Goal: Task Accomplishment & Management: Manage account settings

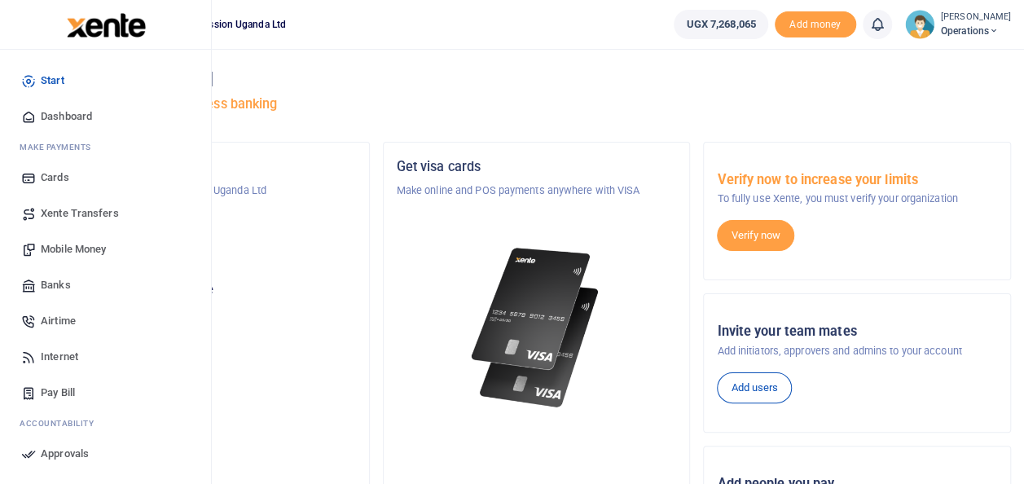
click at [71, 247] on span "Mobile Money" at bounding box center [73, 249] width 65 height 16
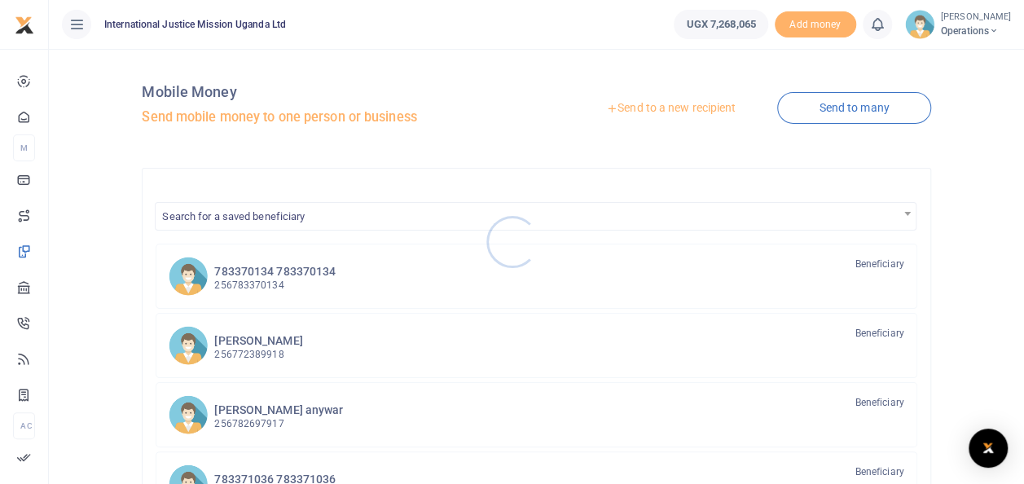
click at [832, 103] on div at bounding box center [512, 242] width 1024 height 484
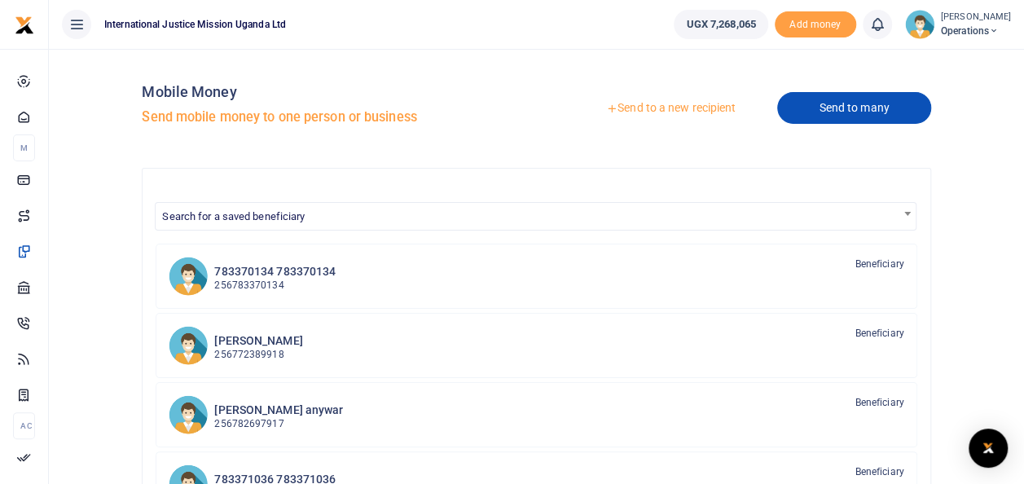
click at [844, 104] on link "Send to many" at bounding box center [853, 108] width 153 height 32
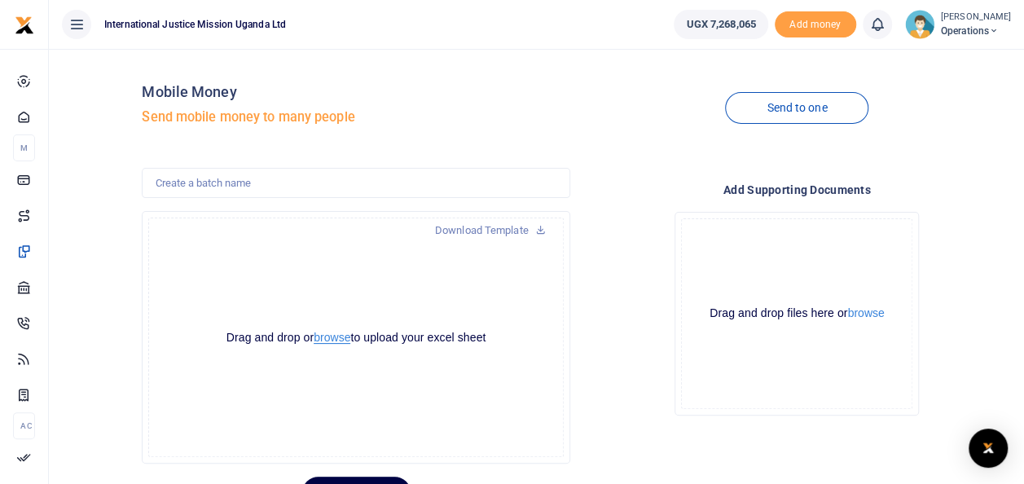
click at [328, 334] on button "browse" at bounding box center [332, 338] width 37 height 12
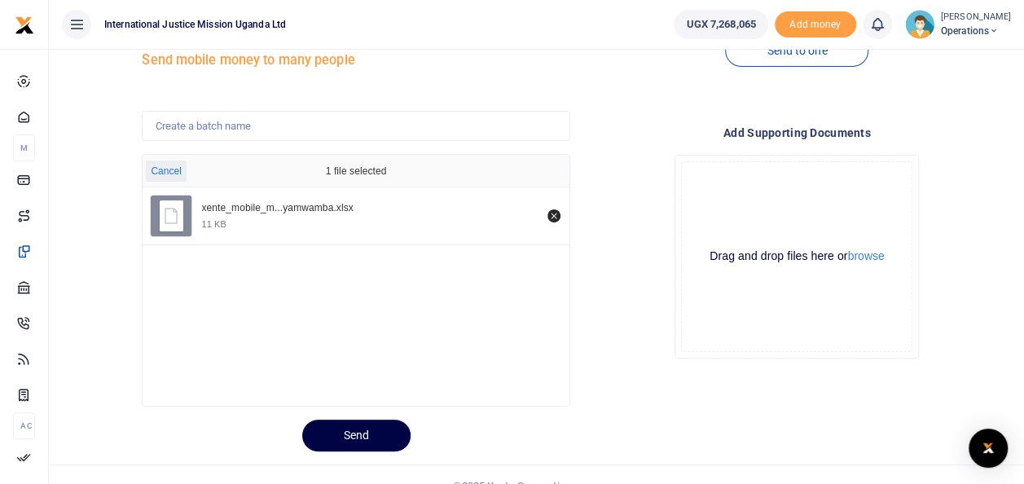
scroll to position [79, 0]
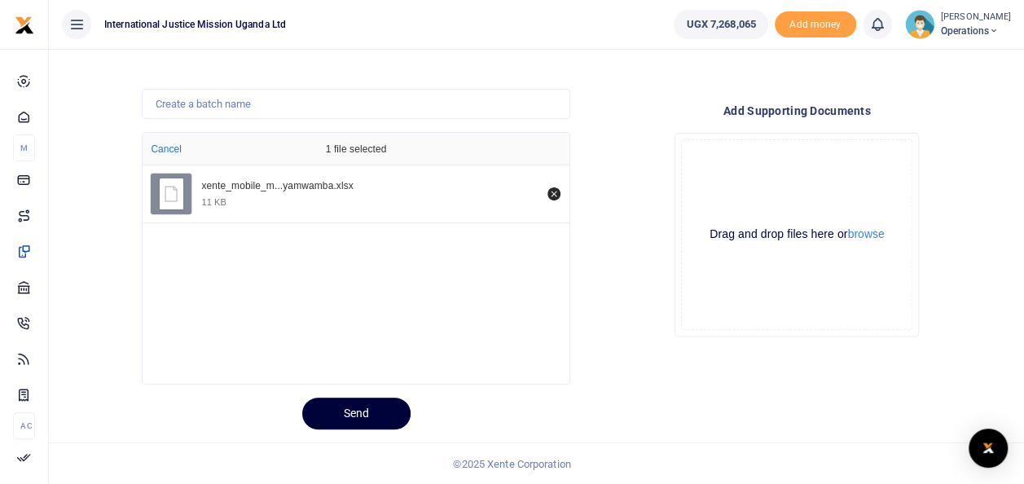
click at [356, 412] on button "Send" at bounding box center [356, 414] width 108 height 32
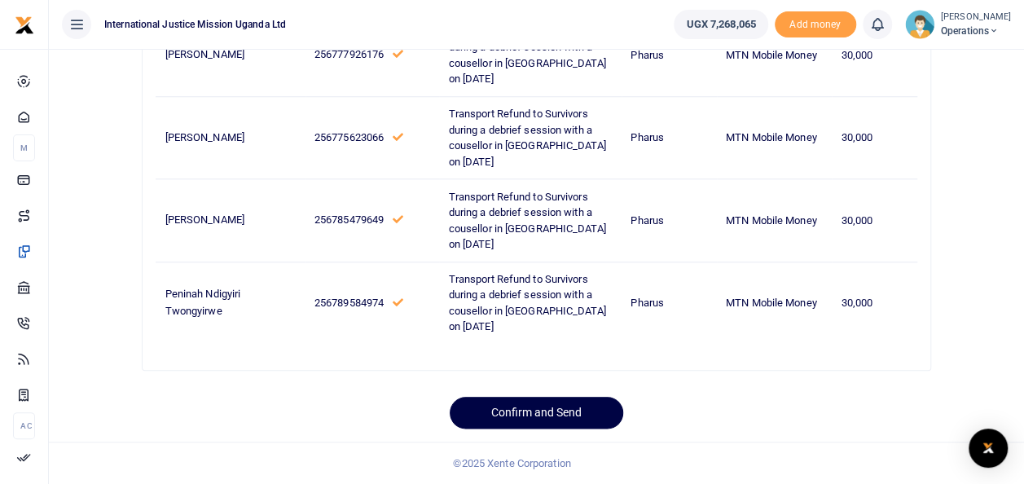
scroll to position [1012, 0]
click at [511, 410] on button "Confirm and Send" at bounding box center [537, 413] width 174 height 32
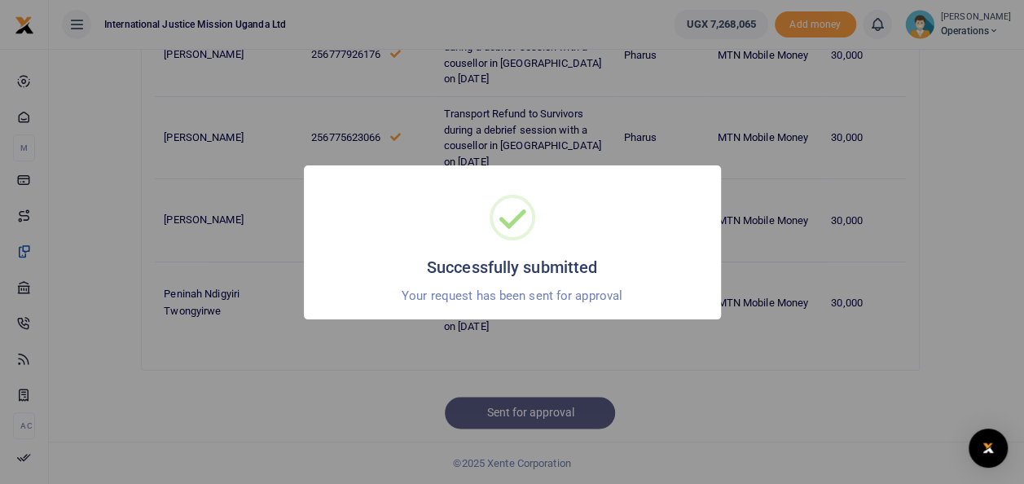
scroll to position [869, 0]
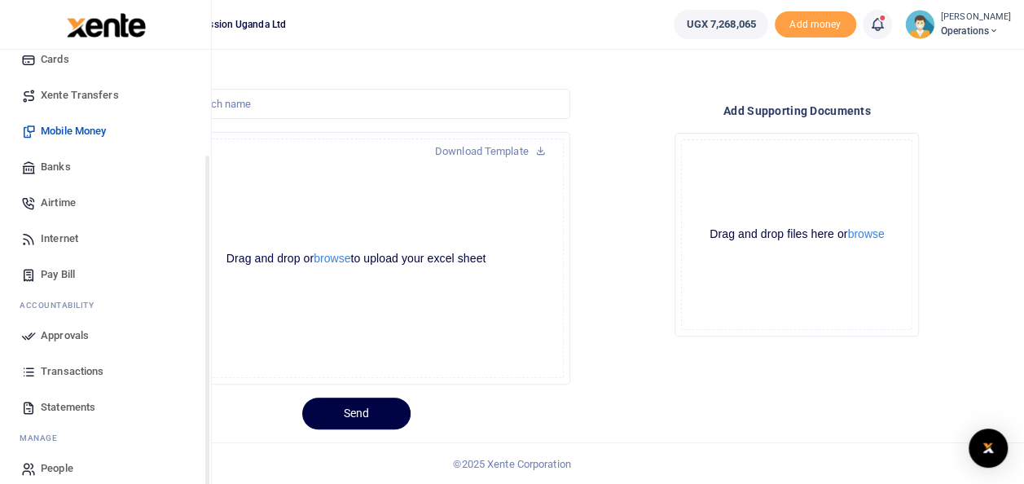
scroll to position [133, 0]
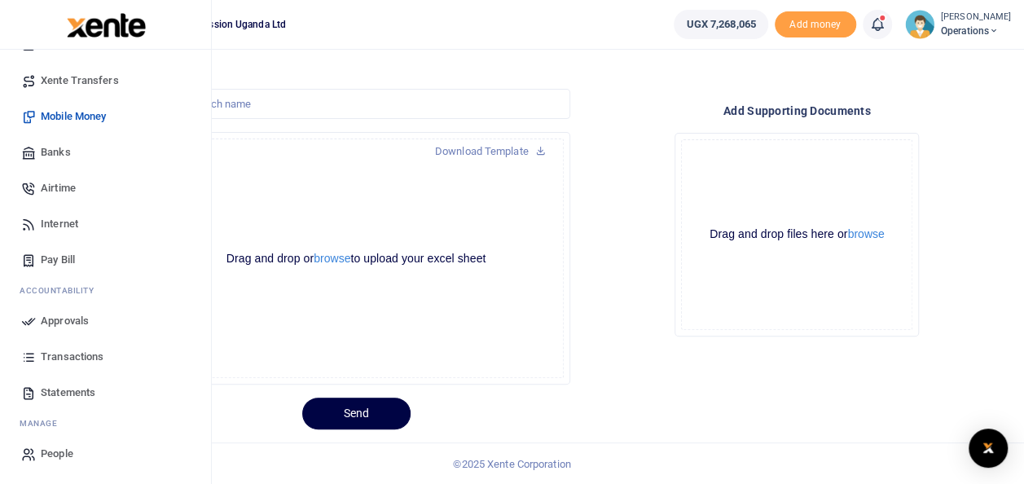
click at [74, 319] on span "Approvals" at bounding box center [65, 321] width 48 height 16
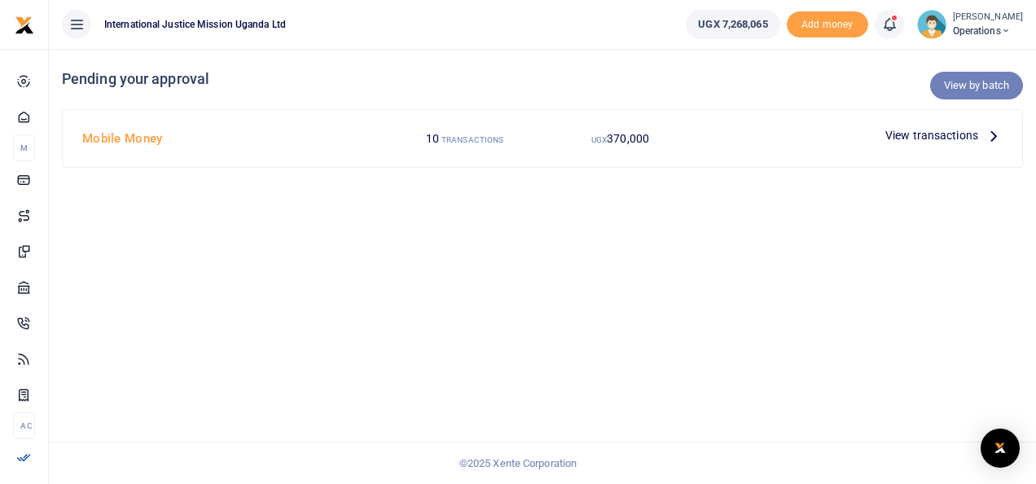
click at [955, 80] on link "View by batch" at bounding box center [977, 86] width 93 height 28
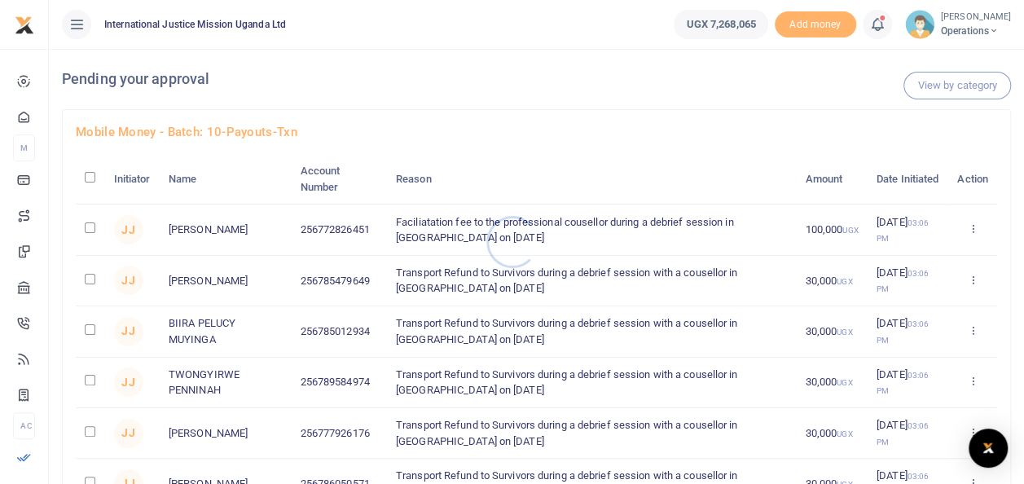
click at [89, 174] on div at bounding box center [512, 242] width 1024 height 484
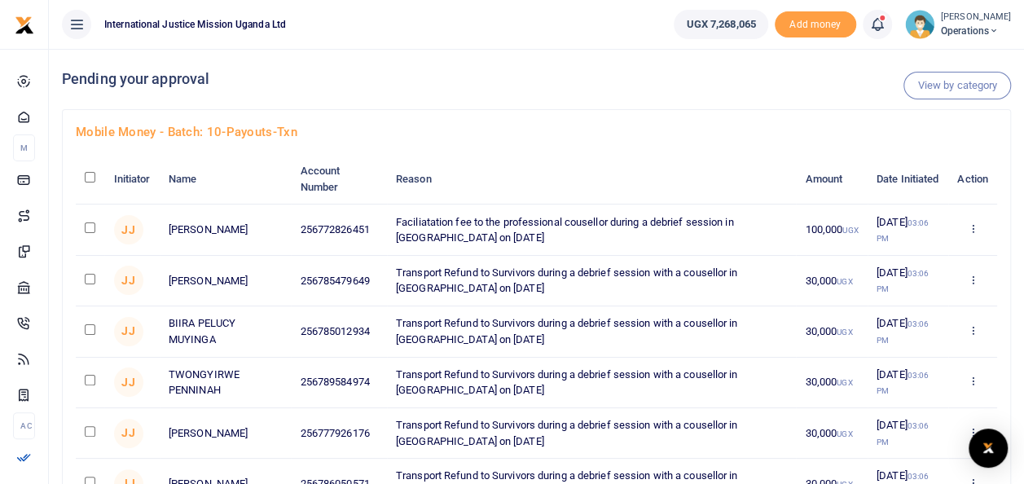
click at [88, 175] on input "checkbox" at bounding box center [90, 177] width 11 height 11
checkbox input "true"
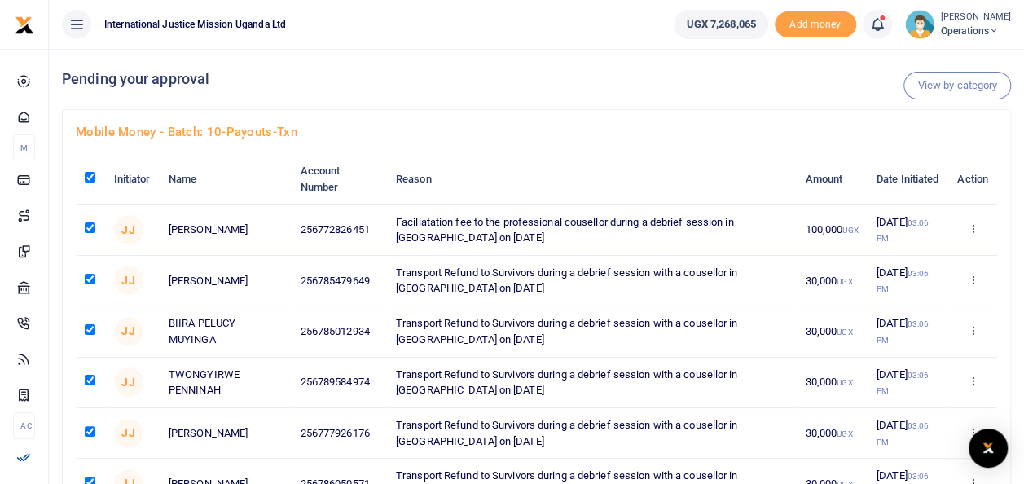
checkbox input "true"
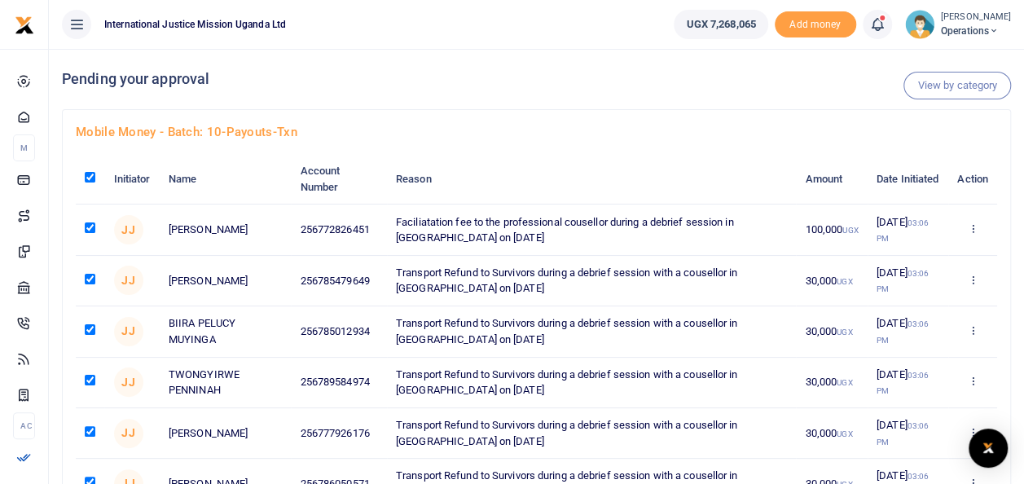
checkbox input "true"
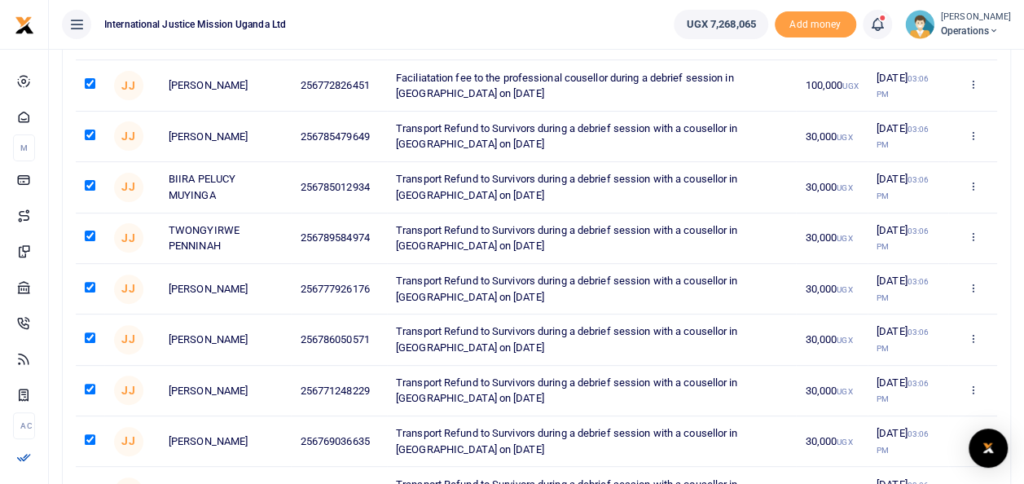
scroll to position [329, 0]
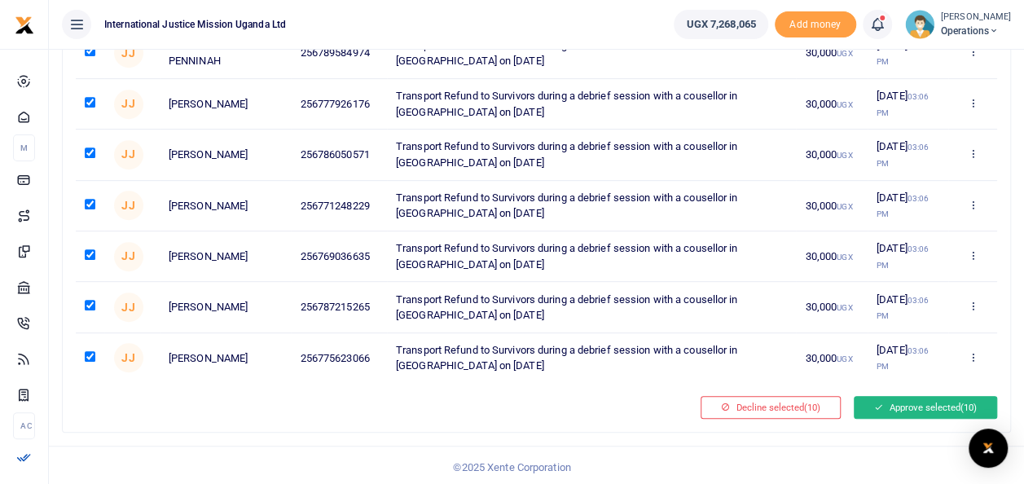
click at [912, 398] on button "Approve selected (10)" at bounding box center [925, 407] width 143 height 23
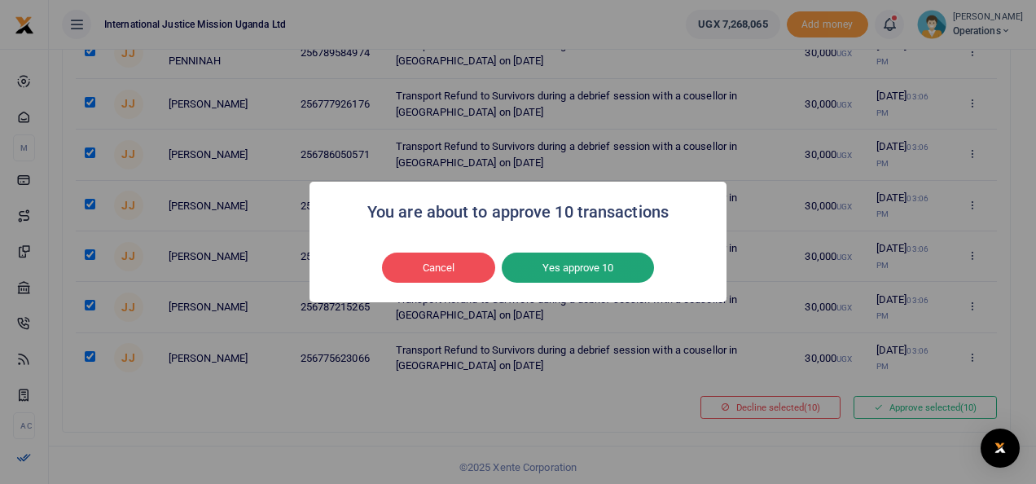
click at [569, 265] on button "Yes approve 10" at bounding box center [578, 268] width 152 height 31
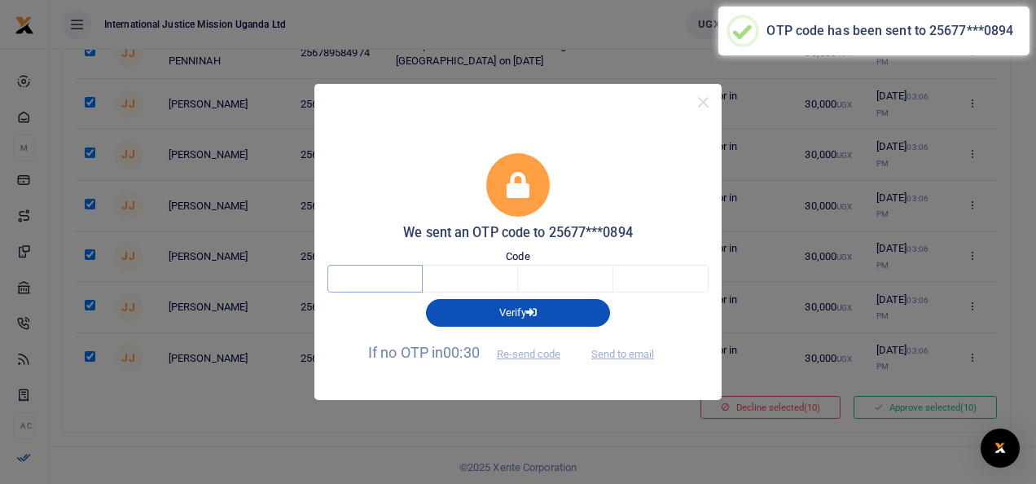
click at [363, 279] on input "text" at bounding box center [375, 279] width 95 height 28
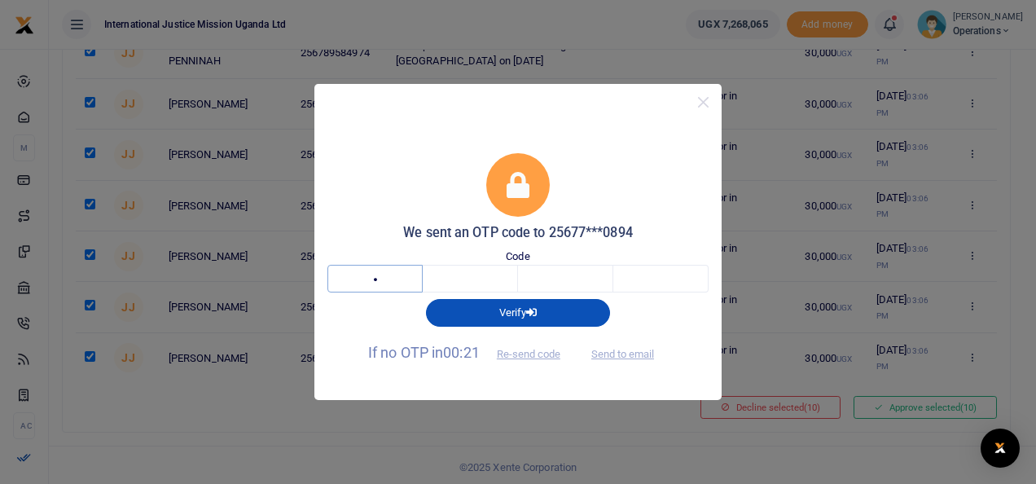
type input "4"
type input "3"
type input "2"
type input "8"
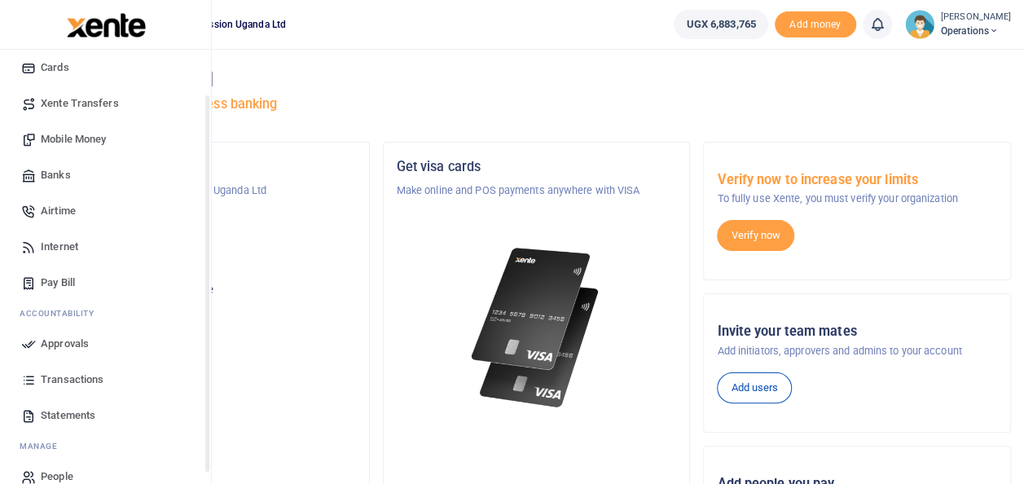
scroll to position [133, 0]
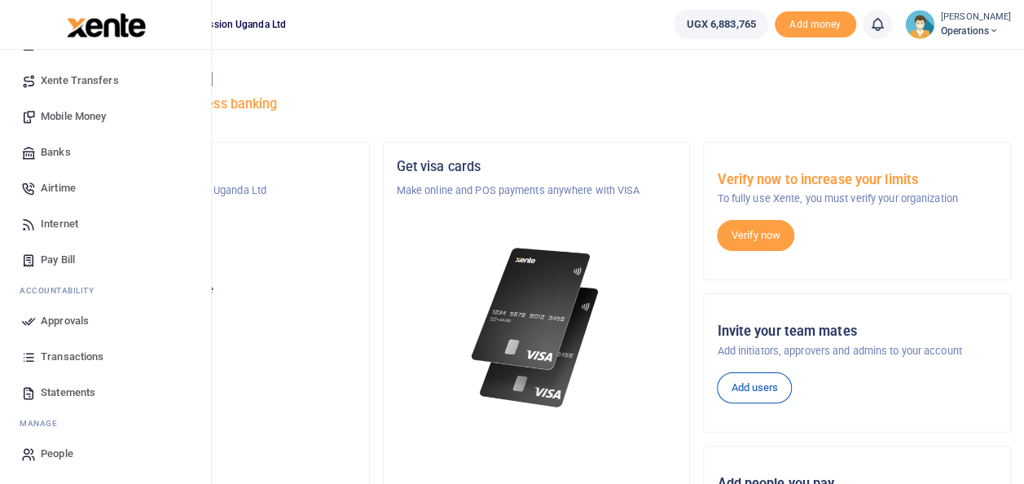
click at [72, 357] on span "Transactions" at bounding box center [72, 357] width 63 height 16
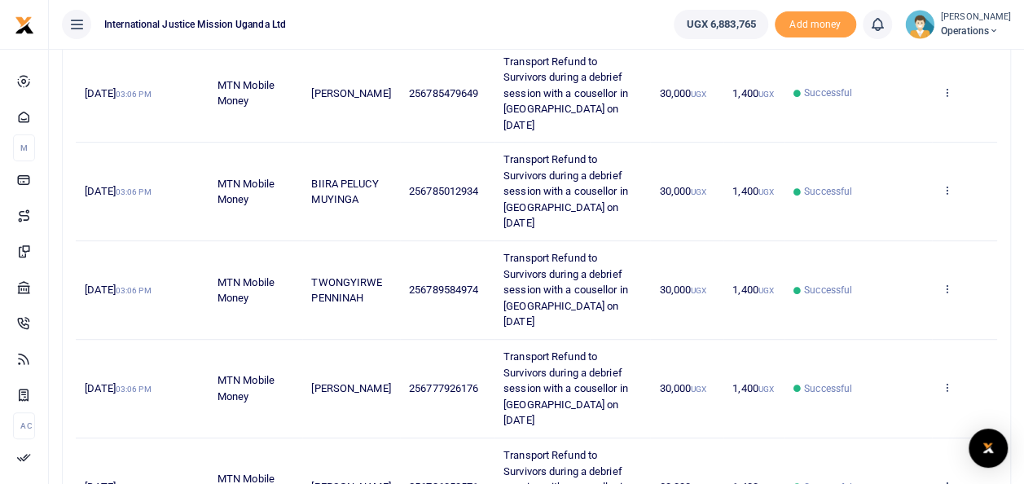
scroll to position [407, 0]
